Goal: Find specific page/section: Find specific page/section

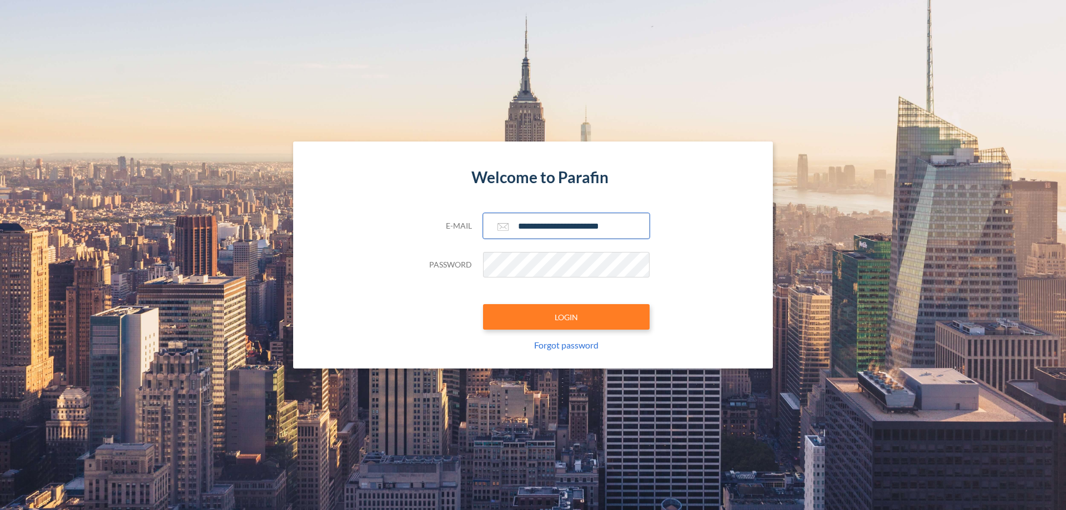
type input "**********"
click at [566, 317] on button "LOGIN" at bounding box center [566, 317] width 167 height 26
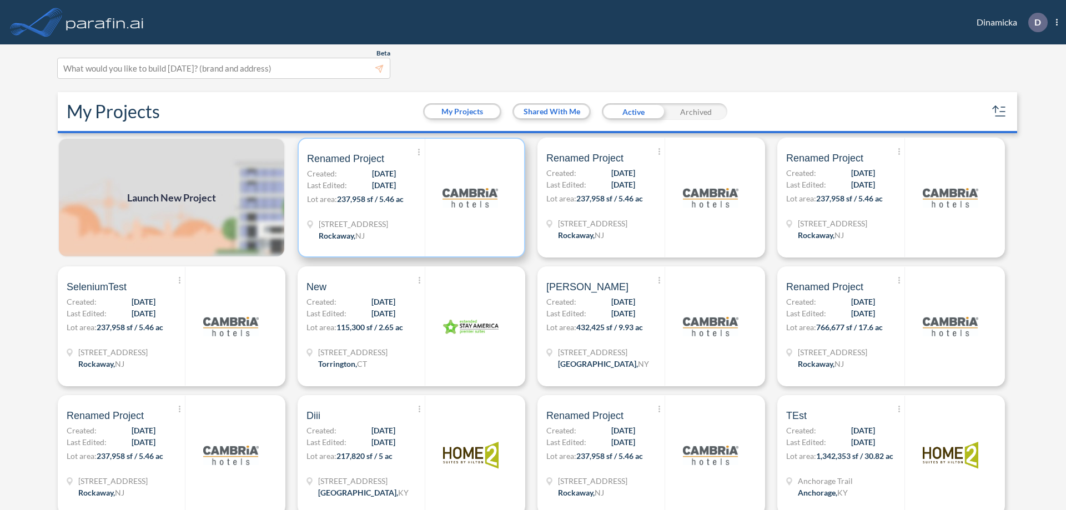
scroll to position [3, 0]
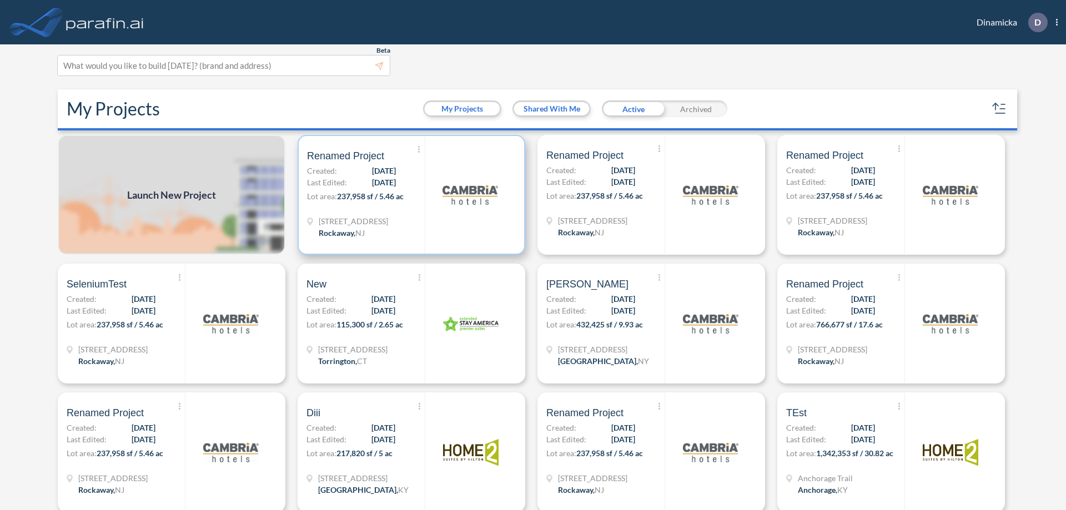
click at [409, 195] on p "Lot area: 237,958 sf / 5.46 ac" at bounding box center [366, 198] width 118 height 16
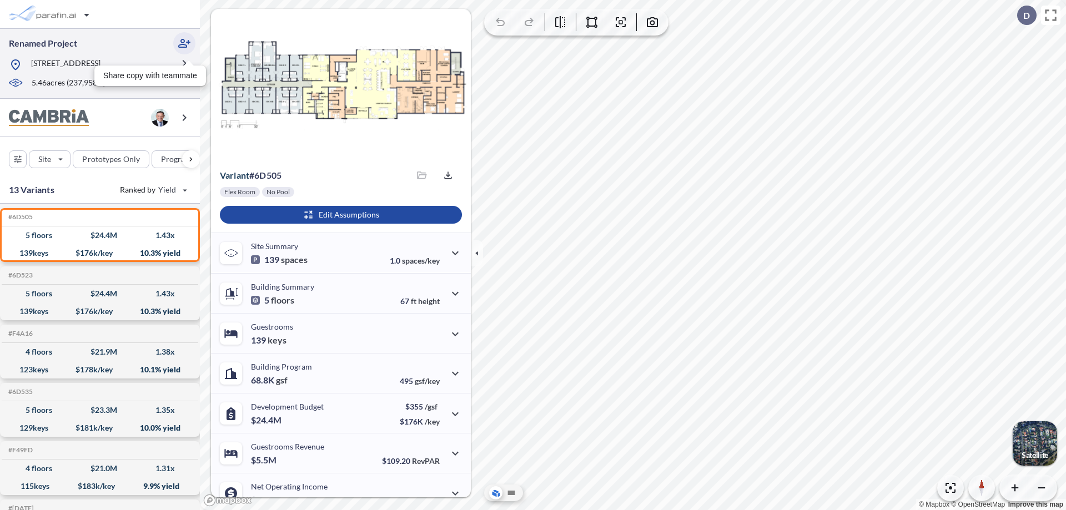
click at [184, 43] on icon "button" at bounding box center [184, 43] width 13 height 13
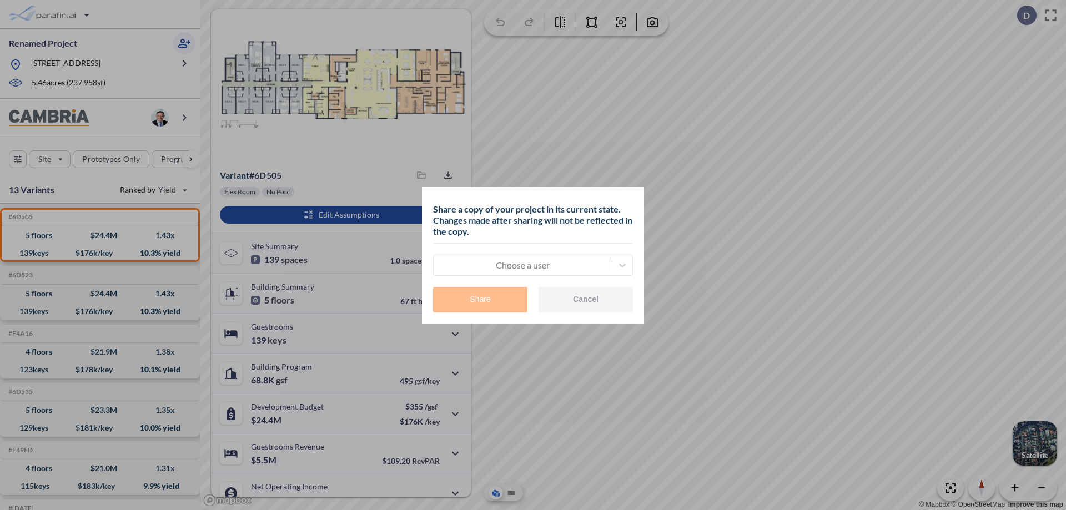
click at [523, 265] on div at bounding box center [522, 265] width 167 height 13
